Goal: Navigation & Orientation: Find specific page/section

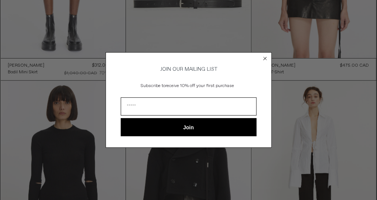
click at [265, 57] on icon "Close dialog" at bounding box center [265, 58] width 3 height 3
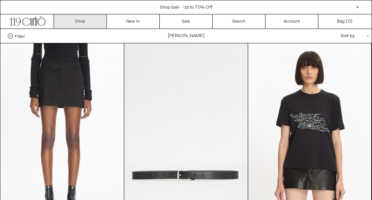
click at [77, 20] on link "Shop" at bounding box center [80, 21] width 53 height 14
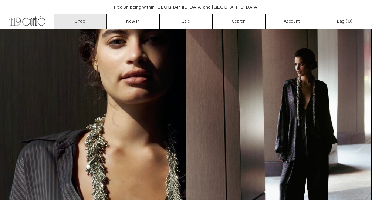
click at [88, 19] on link "Shop" at bounding box center [80, 21] width 53 height 14
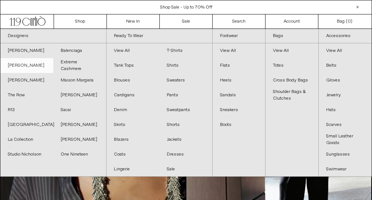
click at [38, 66] on link "[PERSON_NAME]" at bounding box center [26, 65] width 53 height 15
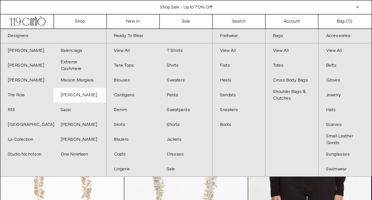
click at [71, 95] on link "[PERSON_NAME]" at bounding box center [79, 95] width 53 height 15
